Goal: Use online tool/utility: Utilize a website feature to perform a specific function

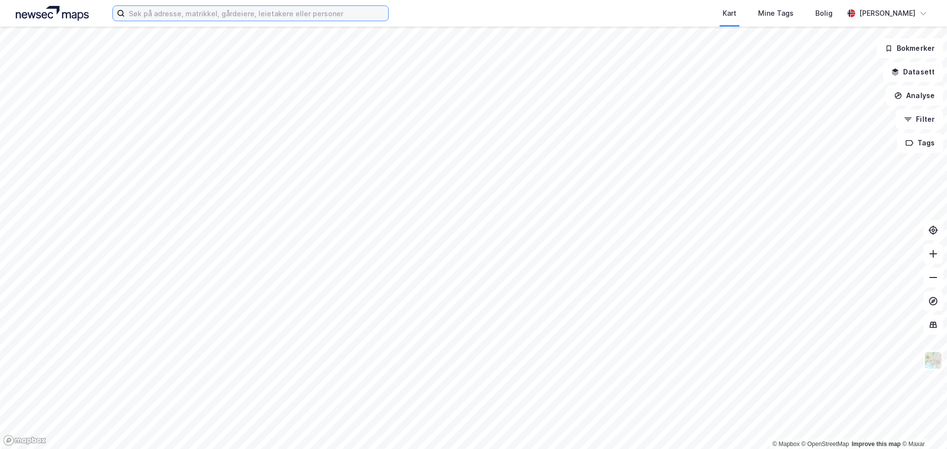
click at [145, 9] on input at bounding box center [256, 13] width 263 height 15
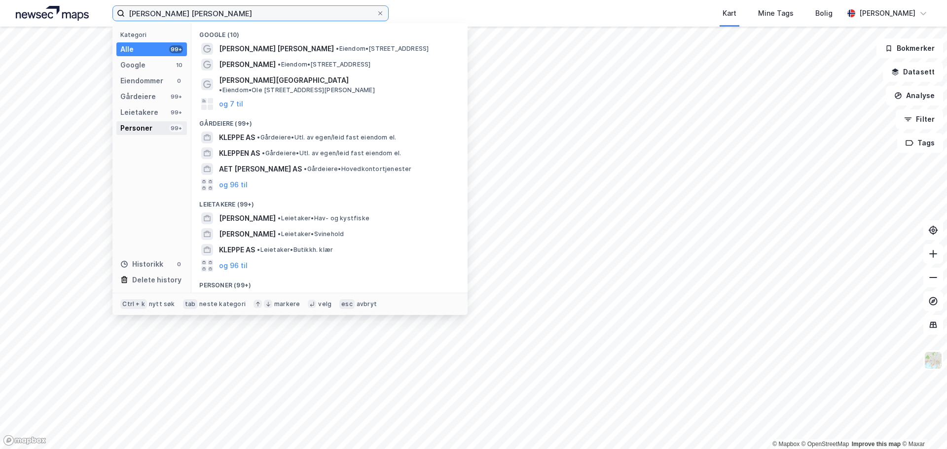
type input "[PERSON_NAME] [PERSON_NAME]"
click at [129, 133] on div "Personer" at bounding box center [136, 128] width 32 height 12
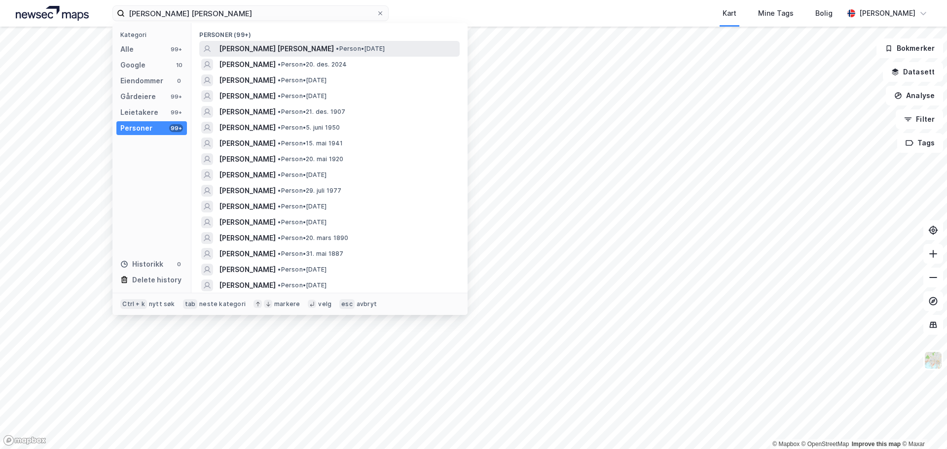
click at [336, 46] on span "• Person • [DATE]" at bounding box center [360, 49] width 49 height 8
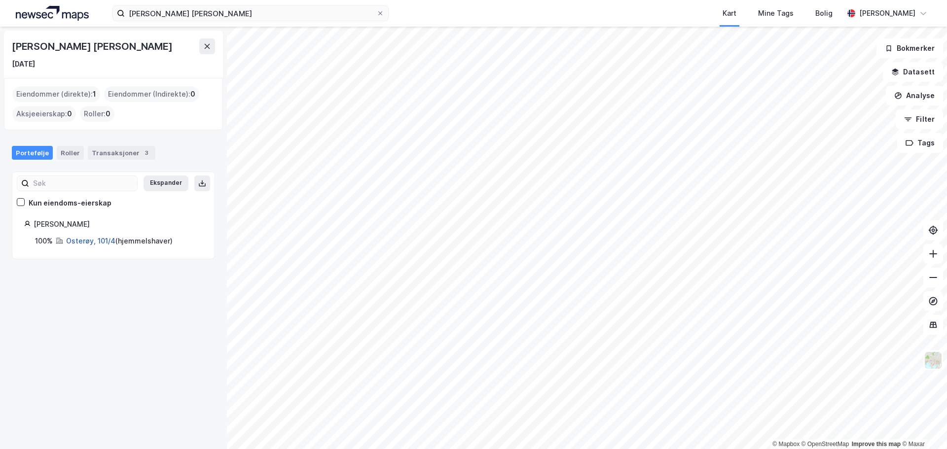
click at [99, 243] on link "Osterøy, 101/4" at bounding box center [90, 241] width 49 height 8
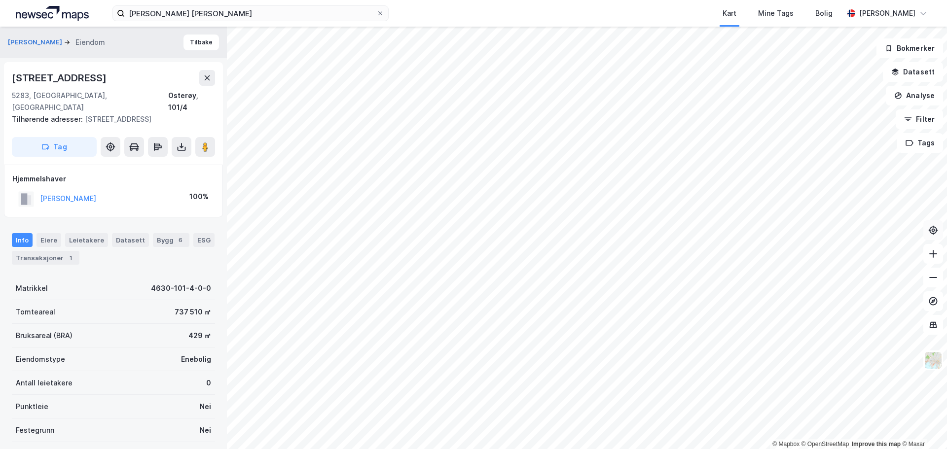
click at [935, 228] on icon at bounding box center [933, 230] width 8 height 8
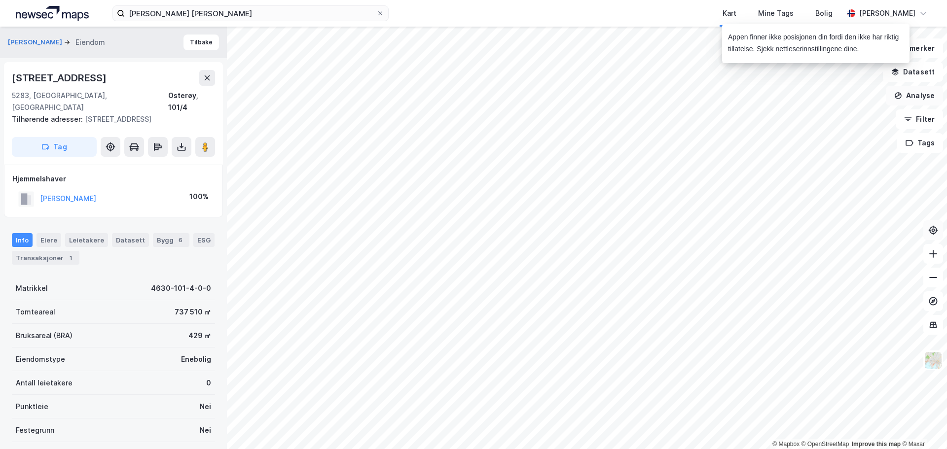
click at [919, 97] on button "Analyse" at bounding box center [914, 96] width 57 height 20
click at [814, 96] on div "Mål avstand" at bounding box center [829, 96] width 86 height 8
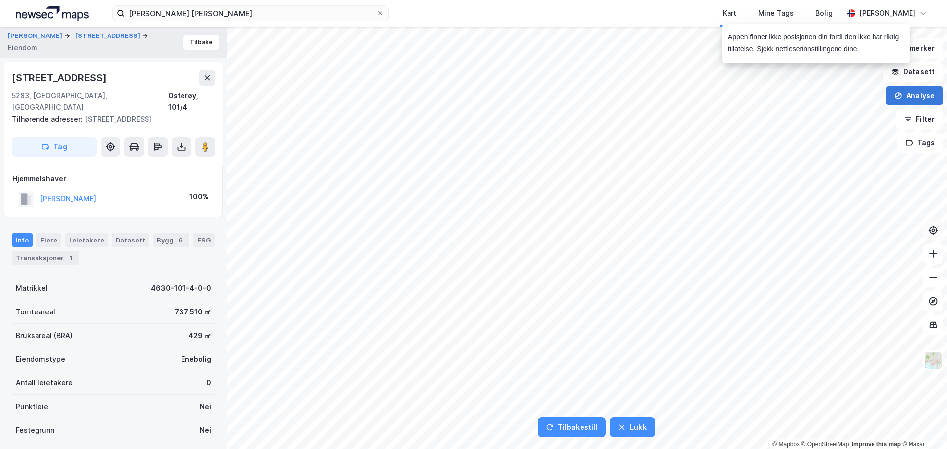
click at [922, 95] on button "Analyse" at bounding box center [914, 96] width 57 height 20
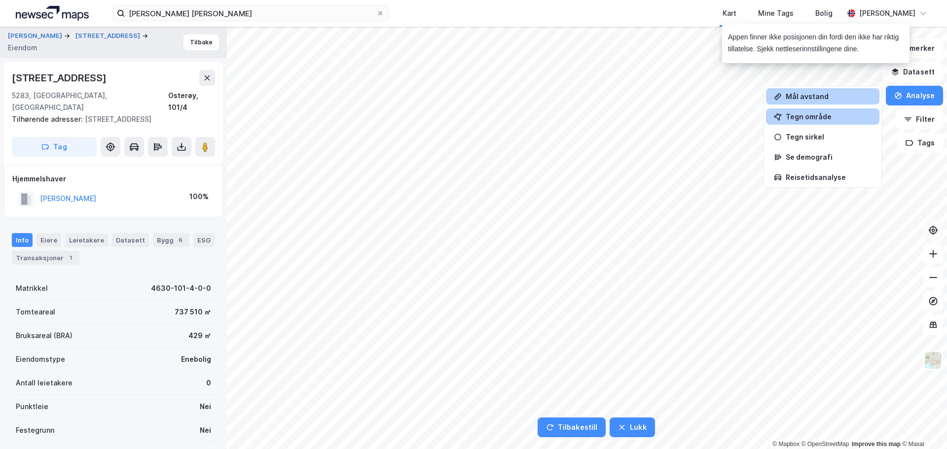
click at [840, 115] on div "Tegn område" at bounding box center [829, 116] width 86 height 8
